Goal: Task Accomplishment & Management: Use online tool/utility

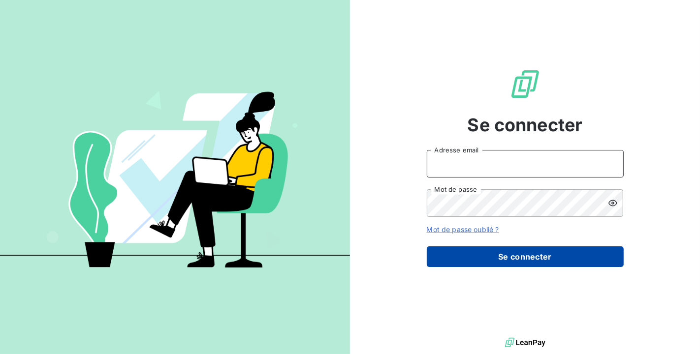
type input "[PERSON_NAME][EMAIL_ADDRESS][DOMAIN_NAME]"
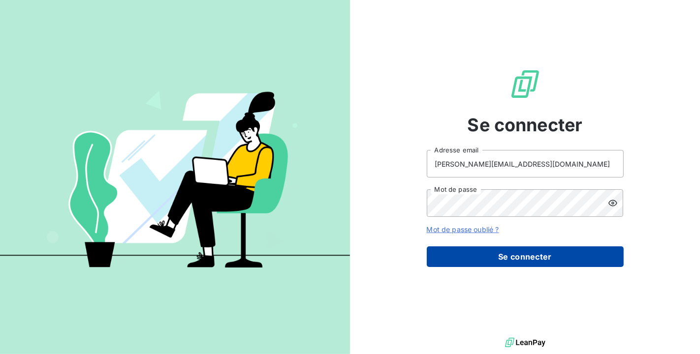
click at [511, 264] on button "Se connecter" at bounding box center [525, 257] width 197 height 21
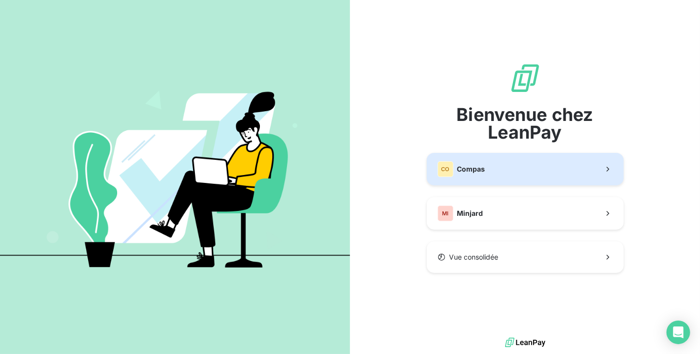
click at [501, 177] on button "CO Compas" at bounding box center [525, 169] width 197 height 32
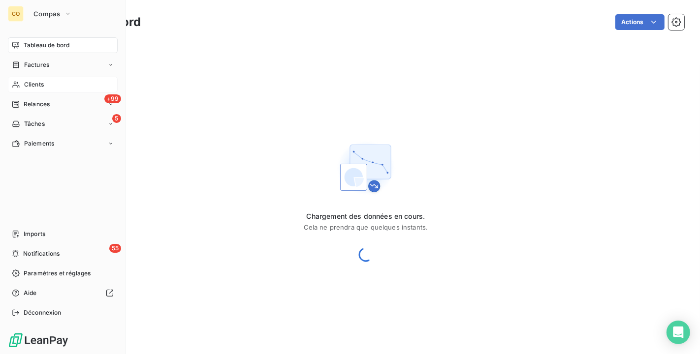
click at [21, 84] on div "Clients" at bounding box center [63, 85] width 110 height 16
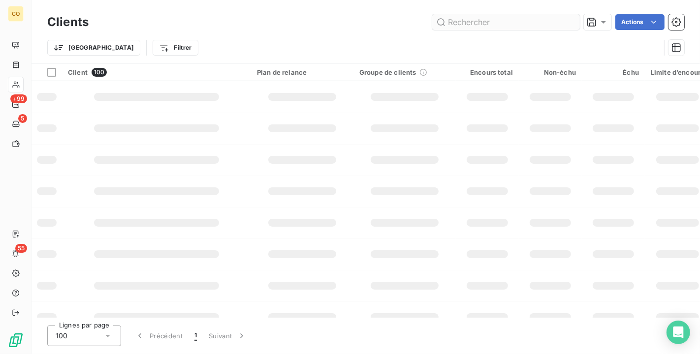
click at [512, 15] on input "text" at bounding box center [506, 22] width 148 height 16
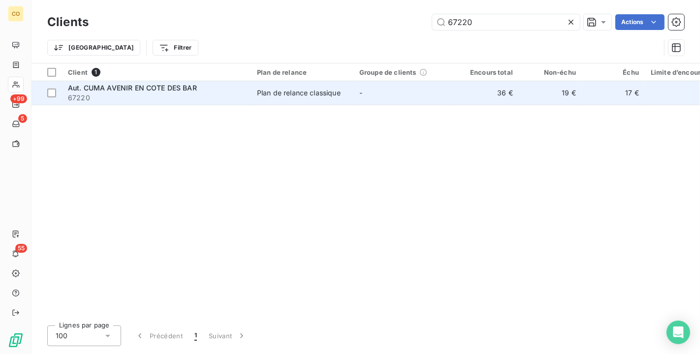
type input "67220"
click at [347, 89] on span "Plan de relance classique" at bounding box center [302, 93] width 91 height 10
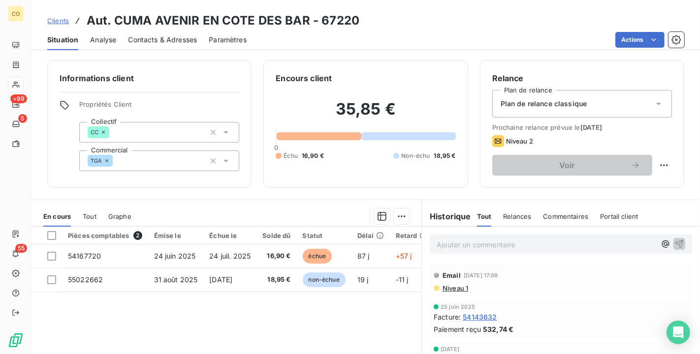
click at [154, 40] on span "Contacts & Adresses" at bounding box center [162, 40] width 69 height 10
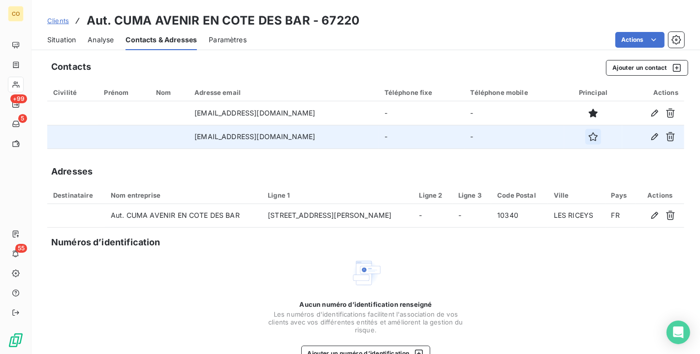
click at [588, 138] on icon "button" at bounding box center [593, 137] width 10 height 10
click at [70, 42] on span "Situation" at bounding box center [61, 40] width 29 height 10
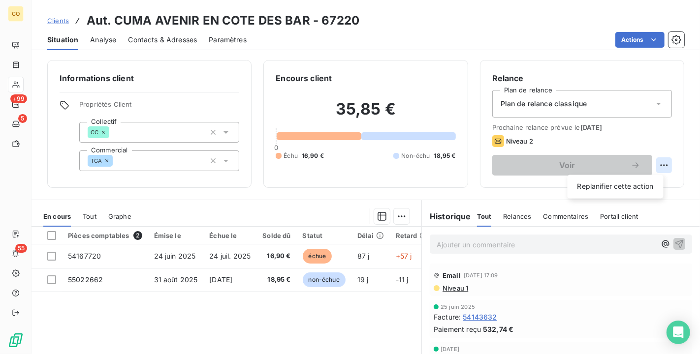
click at [649, 165] on html "CO +99 5 55 Clients Aut. CUMA AVENIR EN COTE DES BAR - 67220 Situation Analyse …" at bounding box center [350, 177] width 700 height 354
click at [644, 188] on div "Replanifier cette action" at bounding box center [616, 187] width 88 height 16
select select "8"
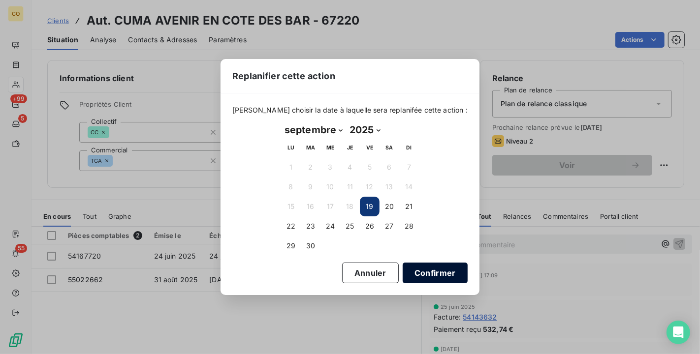
click at [445, 270] on button "Confirmer" at bounding box center [435, 273] width 65 height 21
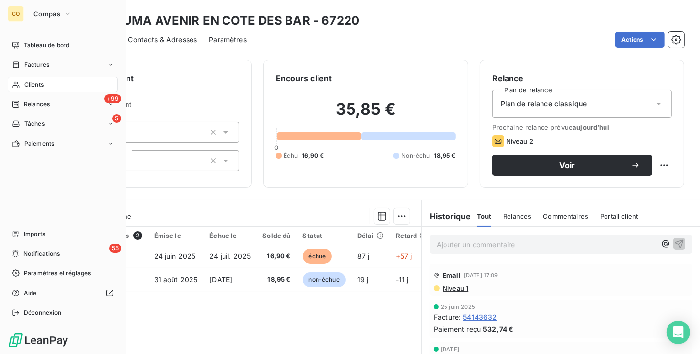
click at [26, 86] on span "Clients" at bounding box center [34, 84] width 20 height 9
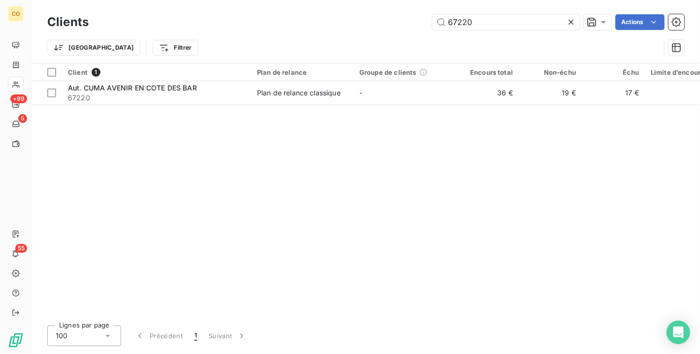
drag, startPoint x: 493, startPoint y: 25, endPoint x: 337, endPoint y: 8, distance: 157.4
click at [337, 8] on div "Clients 67220 Actions Trier Filtrer" at bounding box center [366, 31] width 669 height 63
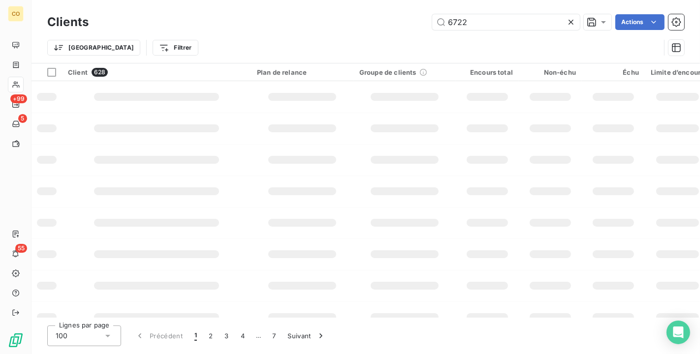
type input "67220"
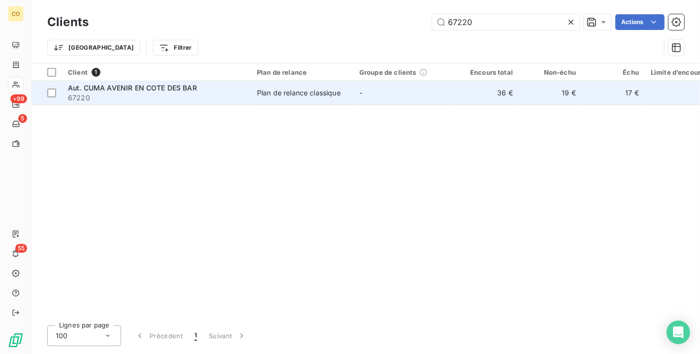
click at [361, 99] on td "-" at bounding box center [404, 93] width 102 height 24
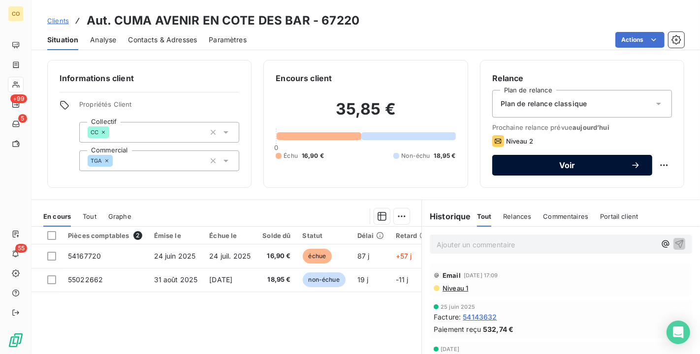
click at [548, 166] on span "Voir" at bounding box center [567, 165] width 127 height 8
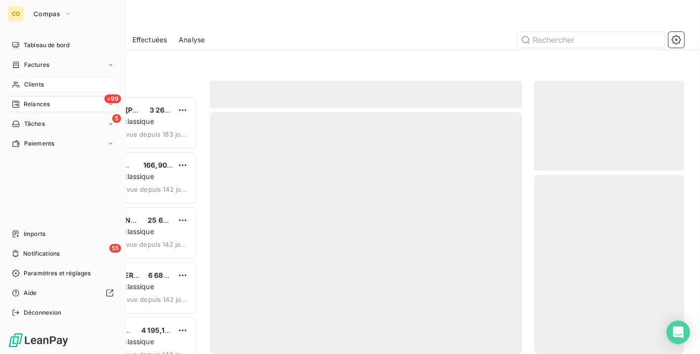
scroll to position [250, 142]
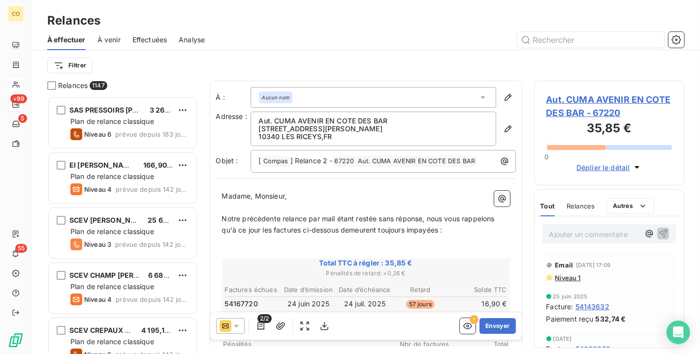
click at [237, 329] on icon at bounding box center [236, 326] width 10 height 10
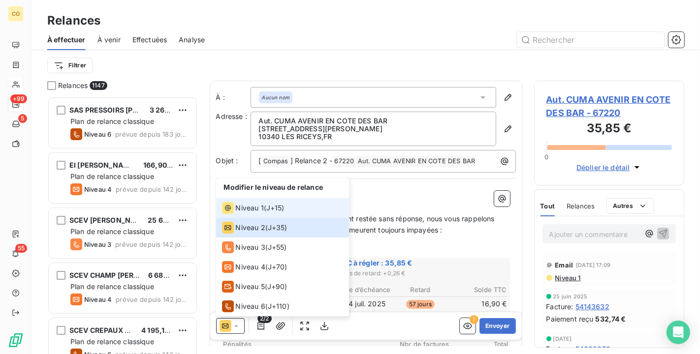
click at [239, 204] on span "Niveau 1" at bounding box center [250, 208] width 28 height 10
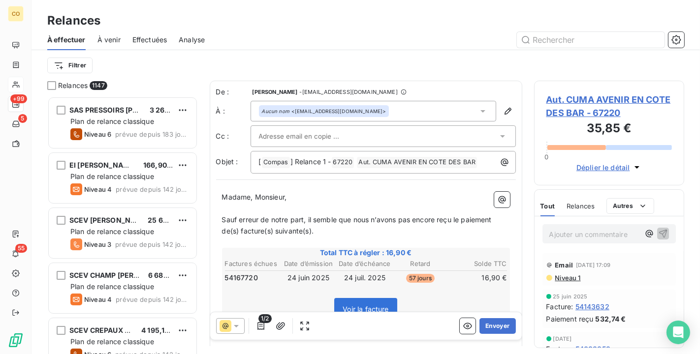
click at [467, 107] on div "Aucun nom <[EMAIL_ADDRESS][DOMAIN_NAME]>" at bounding box center [374, 111] width 246 height 21
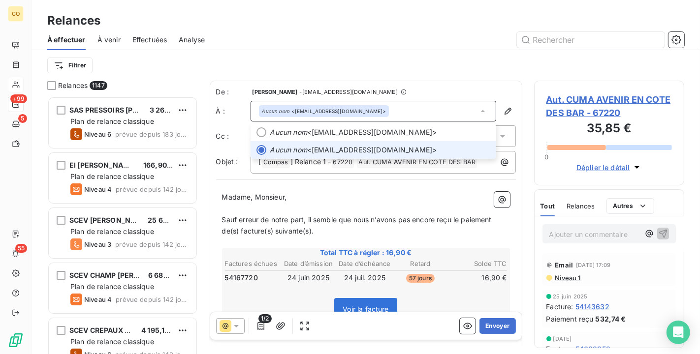
click at [364, 153] on span "Aucun nom <[EMAIL_ADDRESS][DOMAIN_NAME]>" at bounding box center [380, 150] width 220 height 10
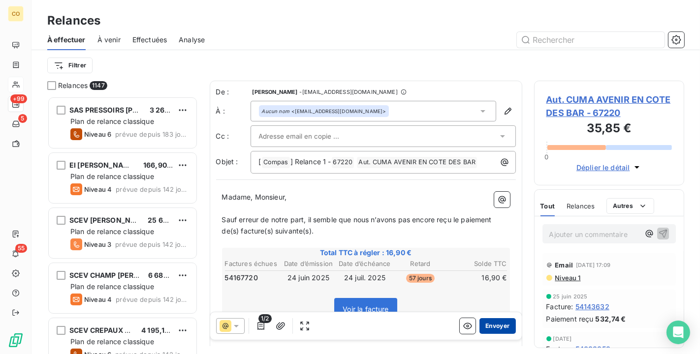
click at [487, 334] on button "Envoyer" at bounding box center [497, 327] width 36 height 16
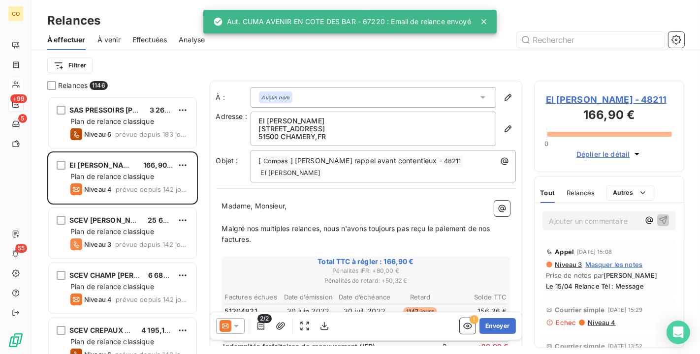
click at [133, 37] on span "Effectuées" at bounding box center [149, 40] width 35 height 10
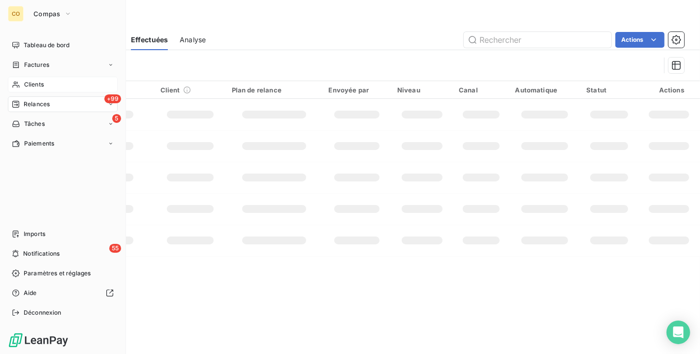
click at [22, 83] on div "Clients" at bounding box center [63, 85] width 110 height 16
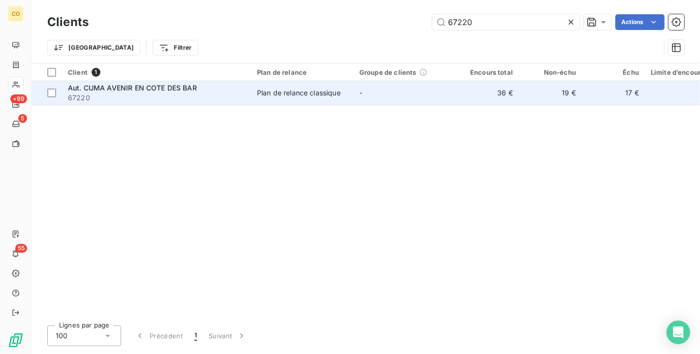
click at [155, 102] on span "67220" at bounding box center [156, 98] width 177 height 10
